Goal: Task Accomplishment & Management: Complete application form

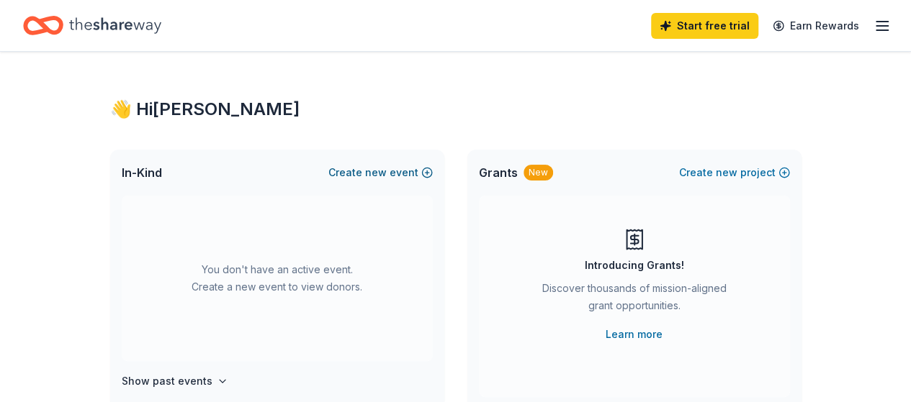
click at [417, 174] on button "Create new event" at bounding box center [380, 172] width 104 height 17
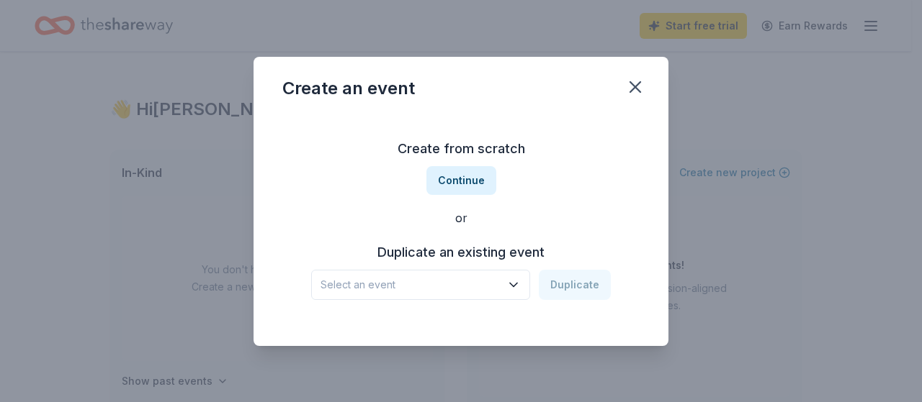
click at [445, 290] on span "Select an event" at bounding box center [410, 284] width 180 height 17
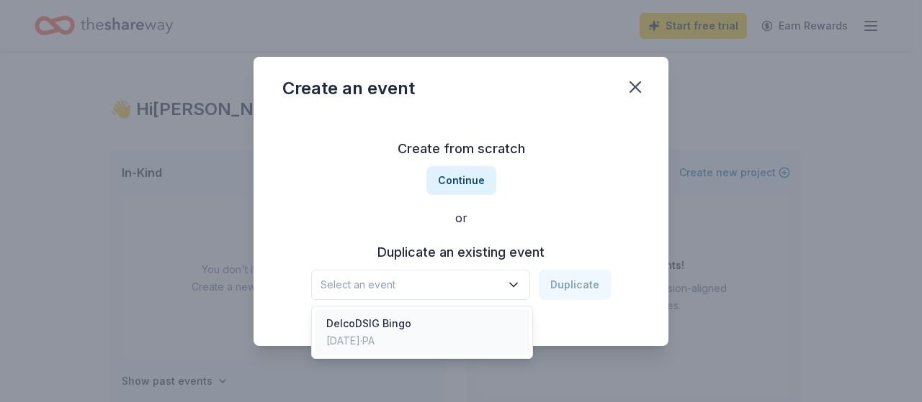
click at [393, 329] on div "DelcoDSIG Bingo" at bounding box center [368, 323] width 85 height 17
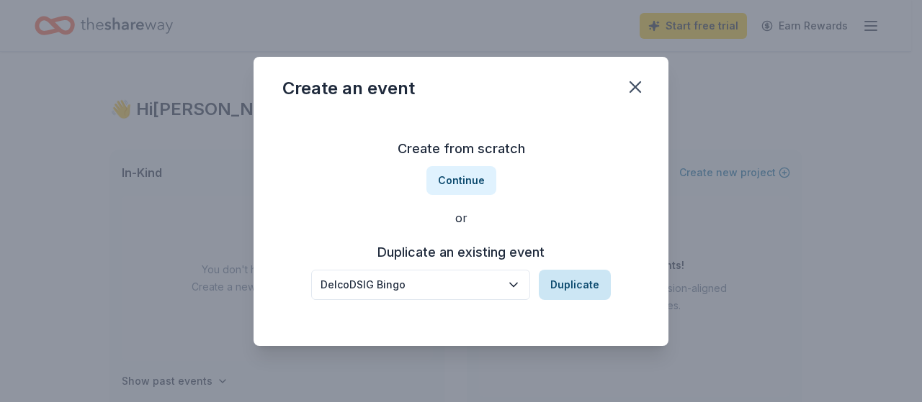
click at [561, 287] on button "Duplicate" at bounding box center [575, 285] width 72 height 30
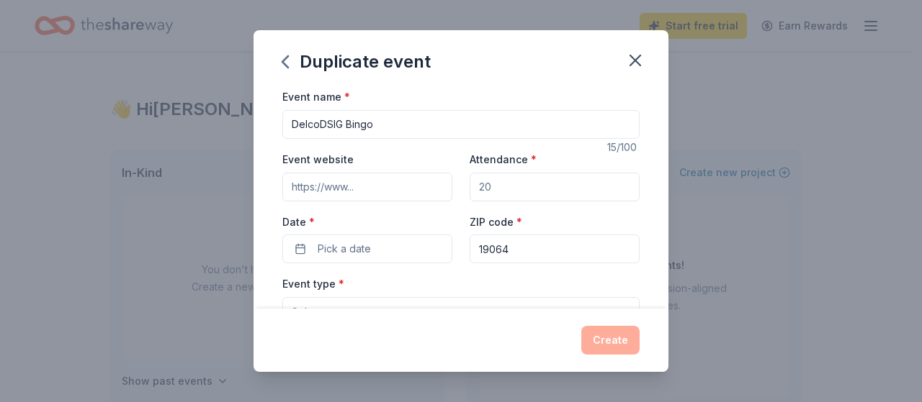
click at [498, 181] on input "Attendance *" at bounding box center [554, 187] width 170 height 29
type input "300"
click at [374, 182] on input "Event website" at bounding box center [367, 187] width 170 height 29
paste input "[URL][DOMAIN_NAME]"
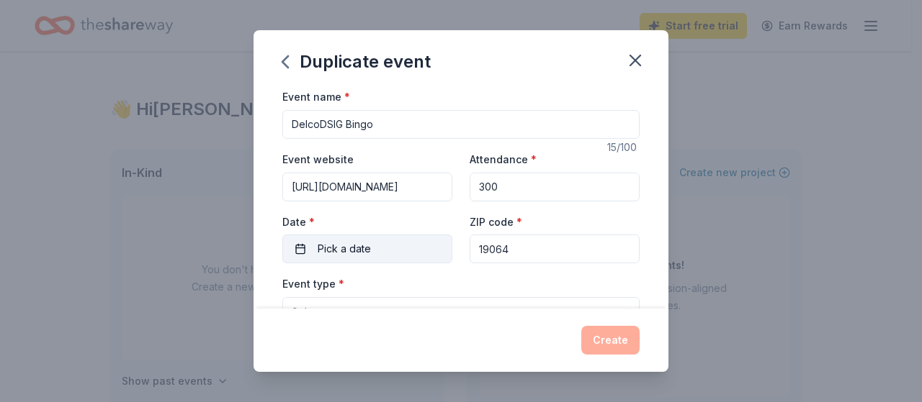
type input "[URL][DOMAIN_NAME]"
click at [398, 246] on button "Pick a date" at bounding box center [367, 249] width 170 height 29
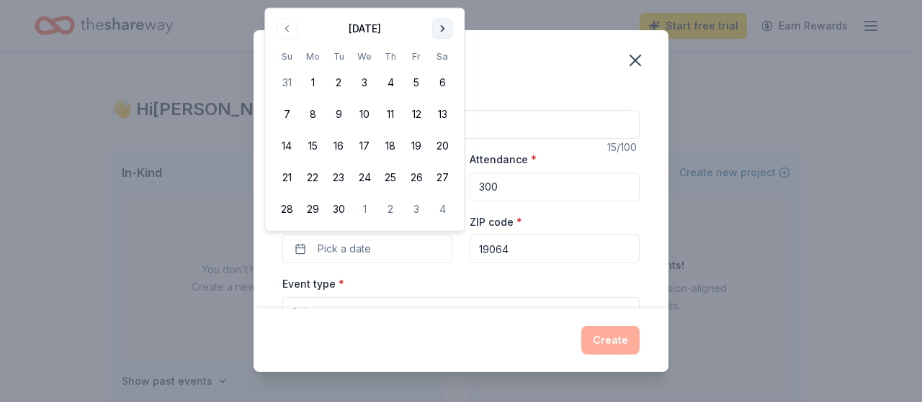
click at [441, 1] on div "Duplicate event Event name * DelcoDSIG Bingo 15 /100 Event website [URL][DOMAIN…" at bounding box center [461, 201] width 922 height 402
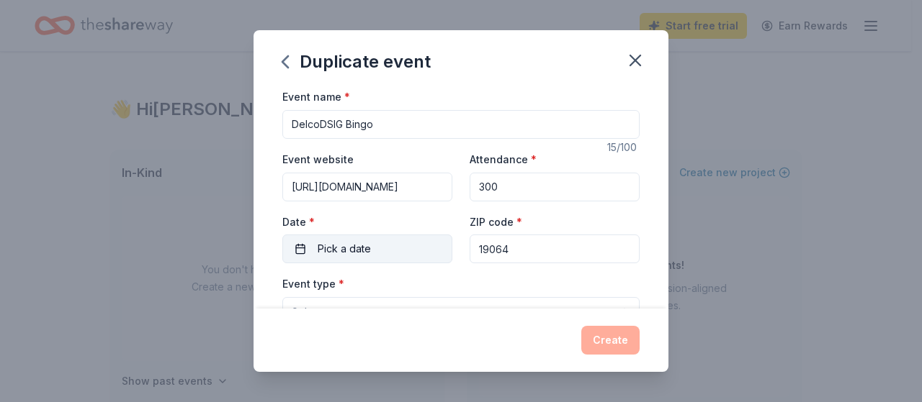
click at [366, 253] on span "Pick a date" at bounding box center [343, 248] width 53 height 17
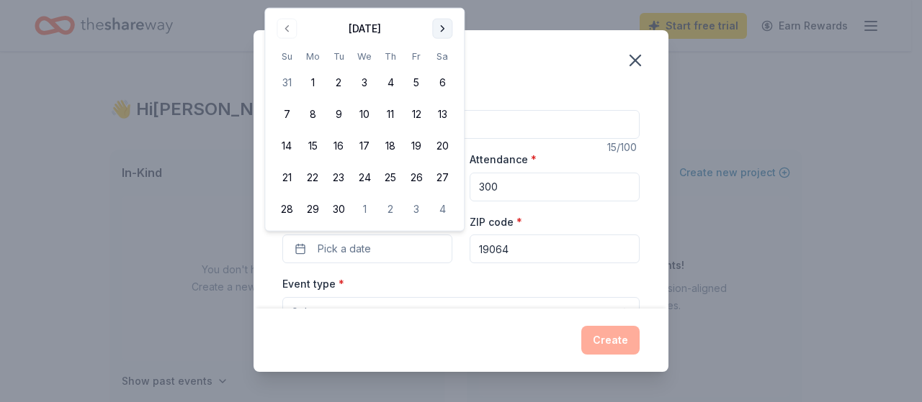
click at [442, 23] on button "Go to next month" at bounding box center [442, 29] width 20 height 20
click at [441, 112] on button "15" at bounding box center [442, 115] width 26 height 26
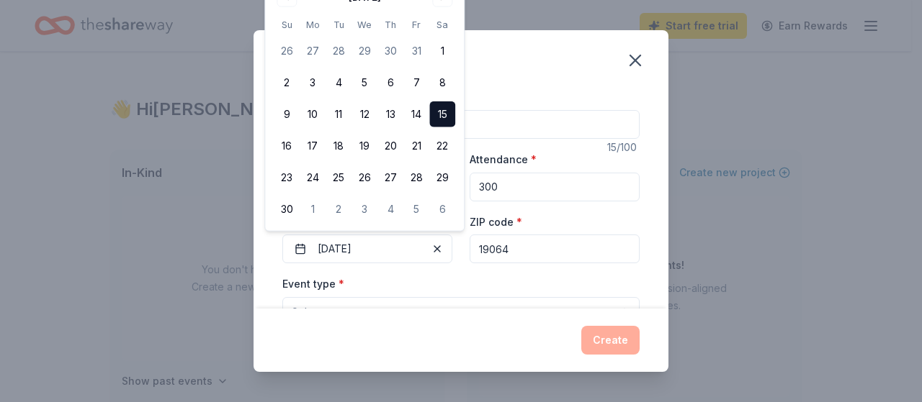
click at [507, 258] on input "19064" at bounding box center [554, 249] width 170 height 29
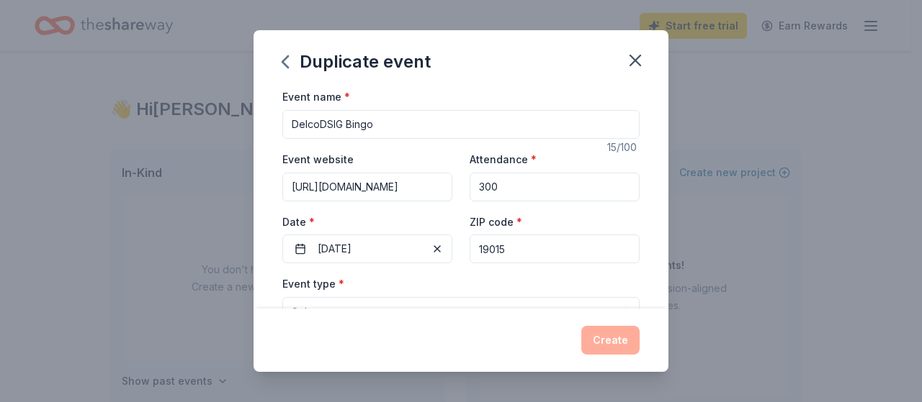
type input "19015"
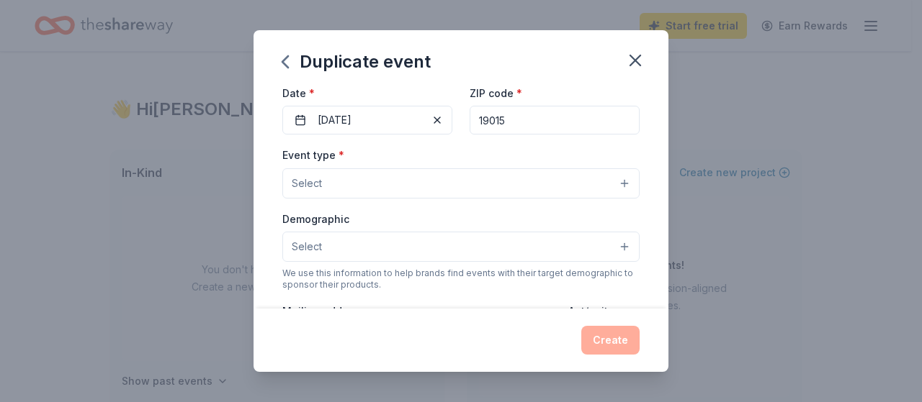
scroll to position [163, 0]
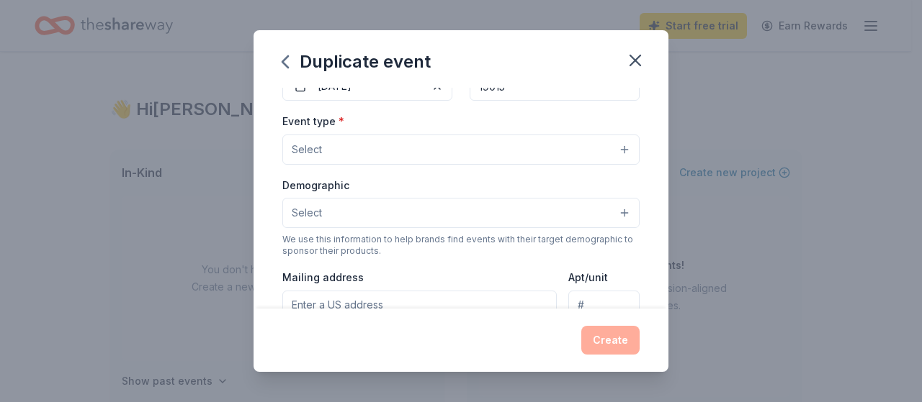
click at [616, 149] on button "Select" at bounding box center [460, 150] width 357 height 30
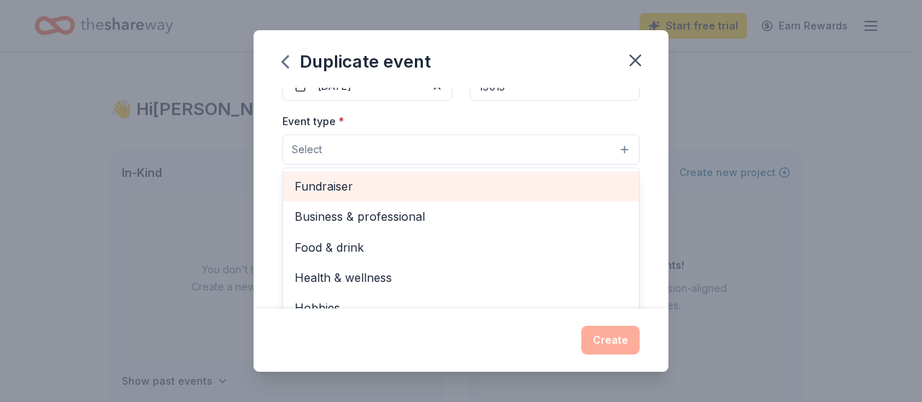
click at [489, 182] on span "Fundraiser" at bounding box center [460, 186] width 333 height 19
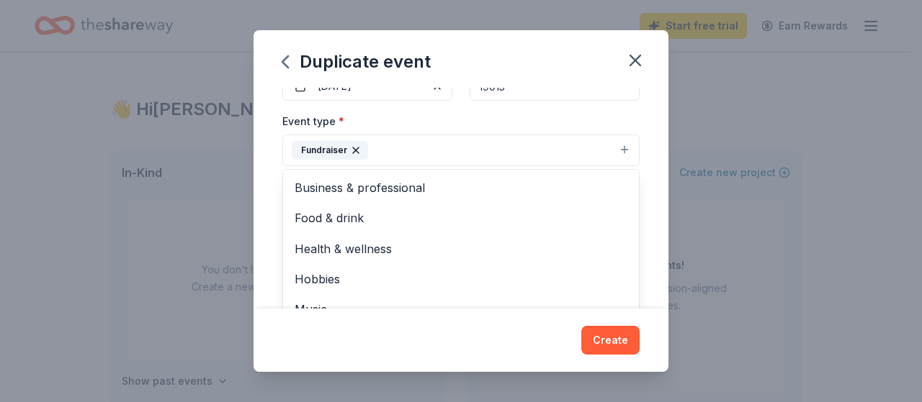
click at [654, 197] on div "Event name * DelcoDSIG Bingo 15 /100 Event website [URL][DOMAIN_NAME] Attendanc…" at bounding box center [460, 198] width 415 height 220
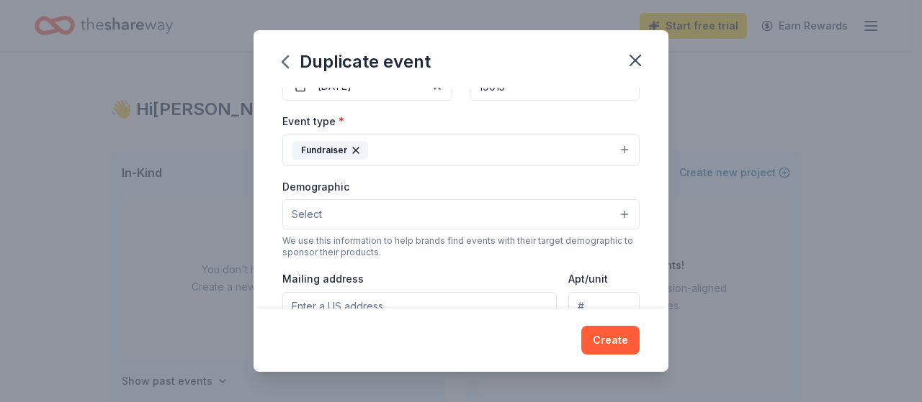
click at [573, 207] on button "Select" at bounding box center [460, 214] width 357 height 30
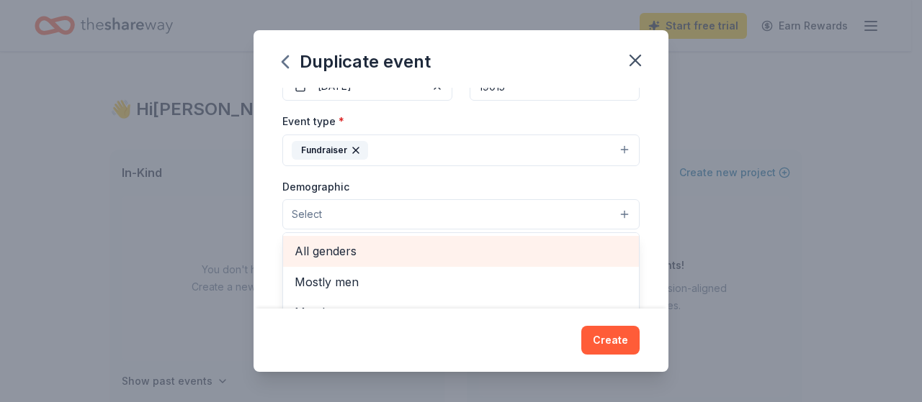
click at [567, 242] on span "All genders" at bounding box center [460, 251] width 333 height 19
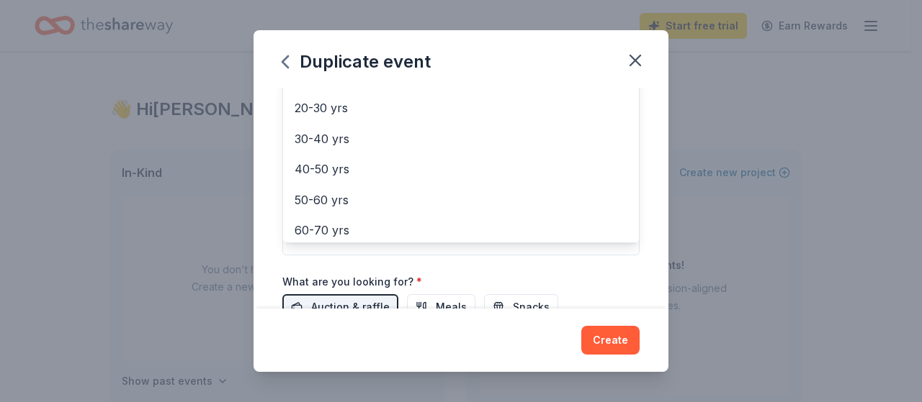
scroll to position [200, 0]
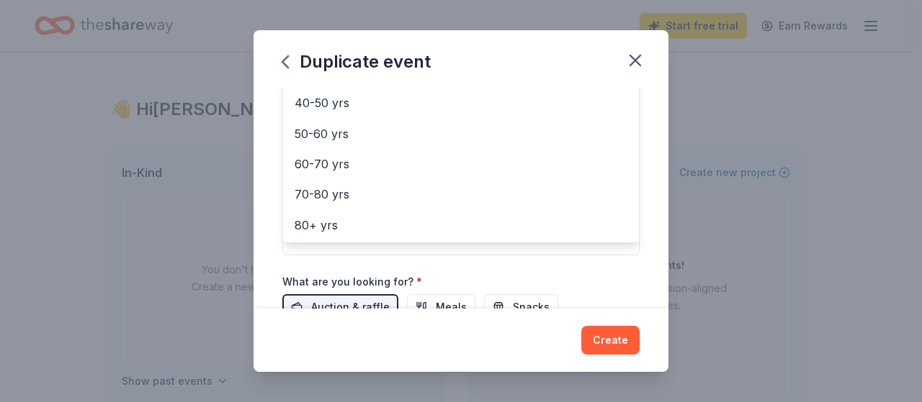
click at [650, 222] on div "Event name * DelcoDSIG Bingo 15 /100 Event website [URL][DOMAIN_NAME] Attendanc…" at bounding box center [460, 198] width 415 height 220
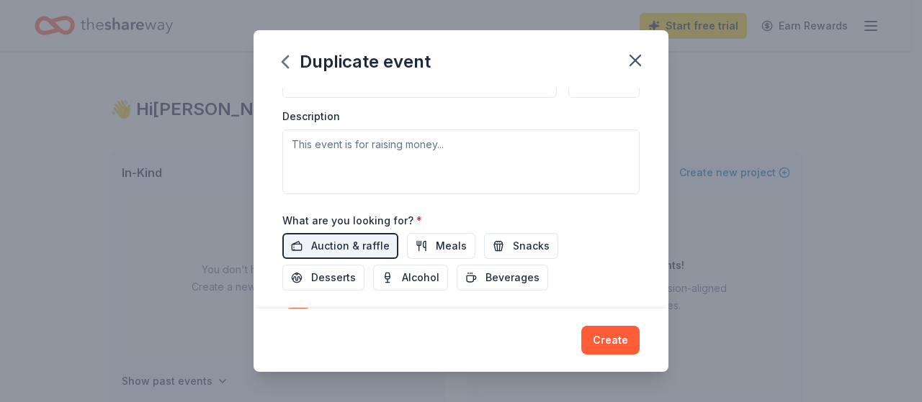
scroll to position [389, 0]
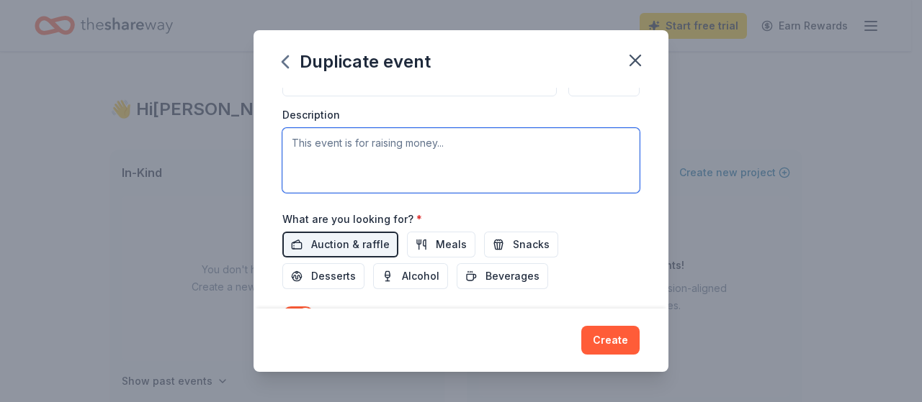
click at [406, 147] on textarea at bounding box center [460, 160] width 357 height 65
click at [318, 153] on textarea at bounding box center [460, 160] width 357 height 65
paste textarea "Our Bingo event is a wonderful opportunity to bring families together, raise aw…"
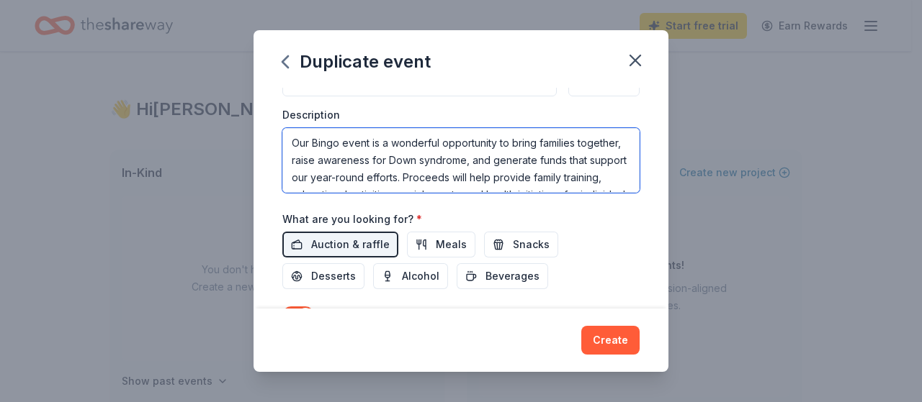
scroll to position [60, 0]
type textarea "Our Bingo event is a wonderful opportunity to bring families together, raise aw…"
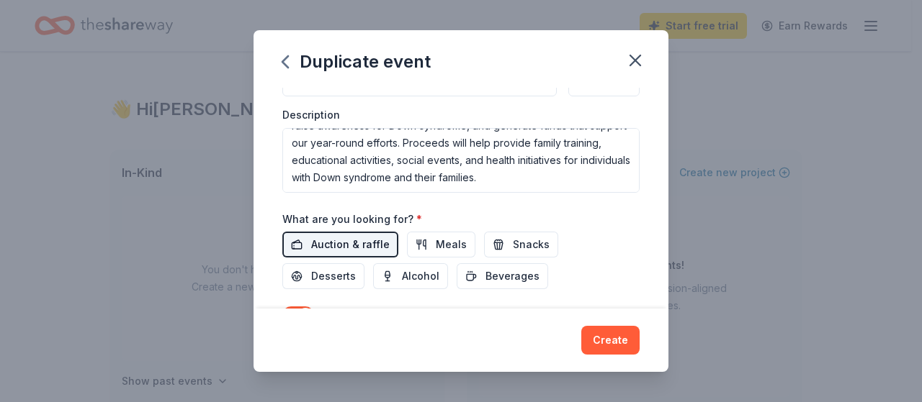
click at [350, 237] on span "Auction & raffle" at bounding box center [350, 244] width 78 height 17
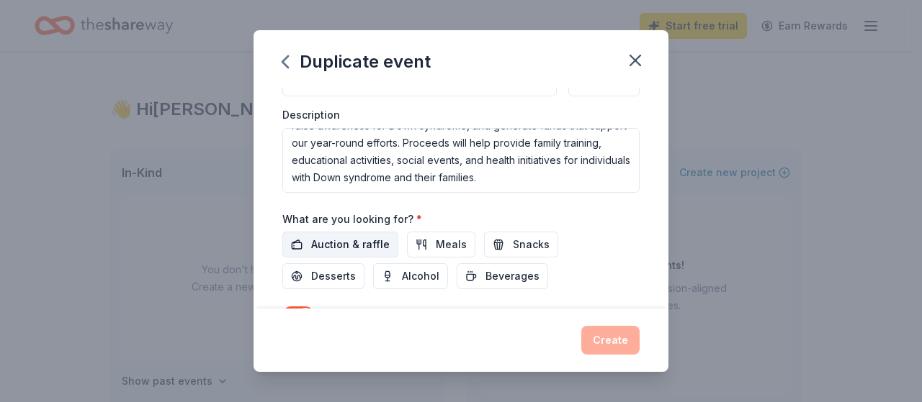
click at [350, 237] on span "Auction & raffle" at bounding box center [350, 244] width 78 height 17
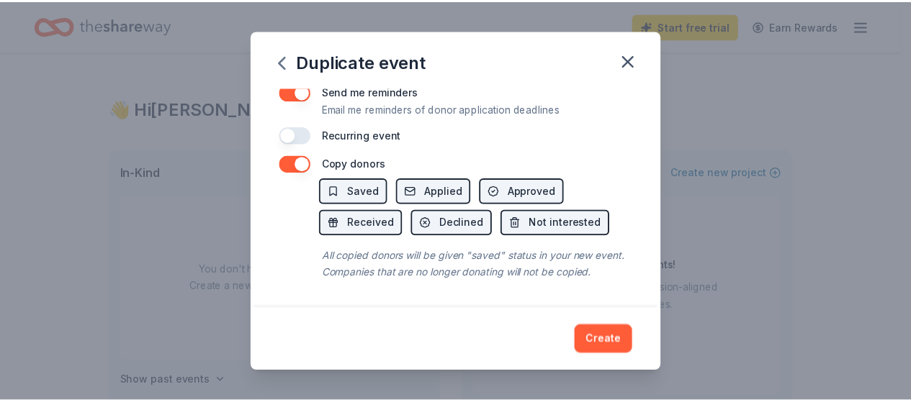
scroll to position [624, 0]
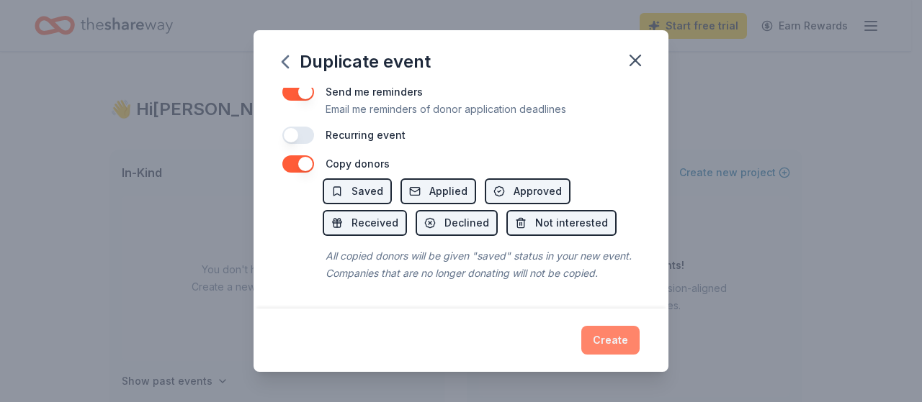
click at [612, 343] on button "Create" at bounding box center [610, 340] width 58 height 29
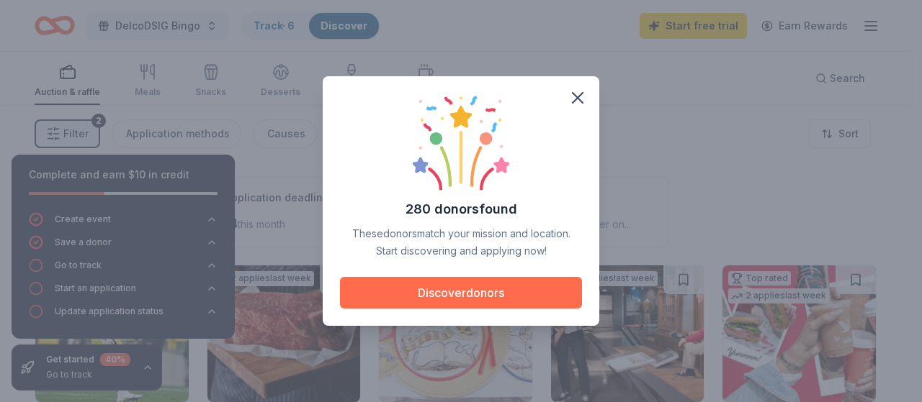
click at [444, 292] on button "Discover donors" at bounding box center [461, 293] width 242 height 32
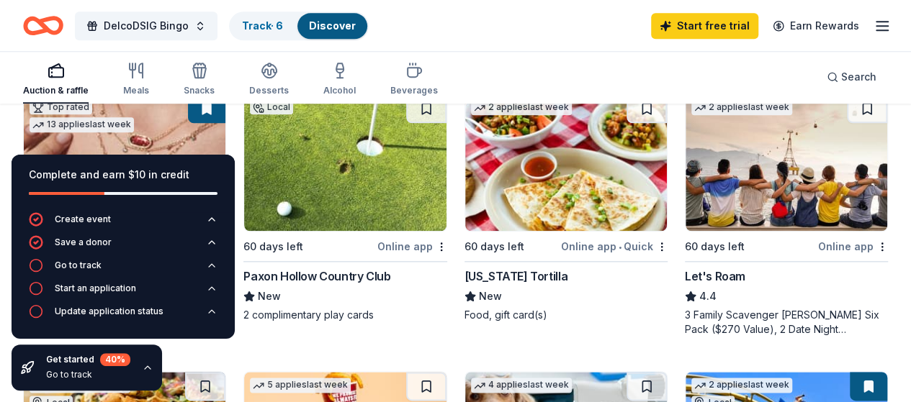
scroll to position [730, 0]
